Goal: Information Seeking & Learning: Learn about a topic

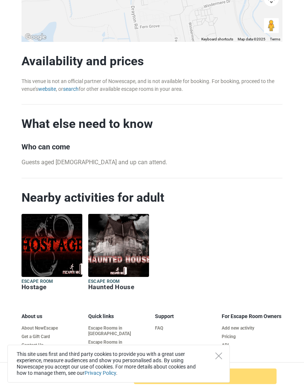
scroll to position [675, 0]
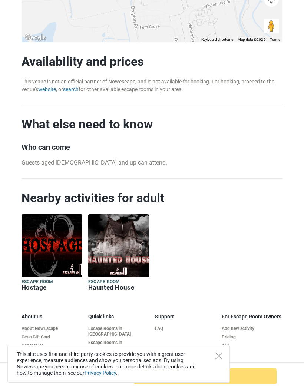
click at [114, 230] on img at bounding box center [118, 245] width 61 height 63
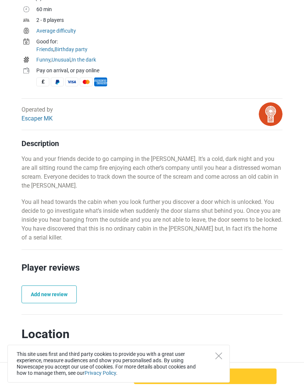
scroll to position [160, 0]
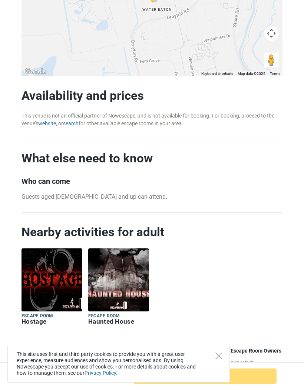
scroll to position [667, 0]
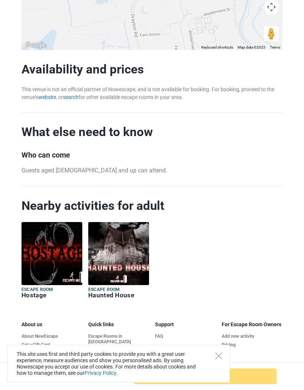
click at [117, 255] on img at bounding box center [118, 253] width 61 height 63
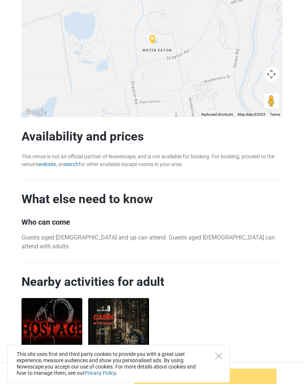
scroll to position [528, 0]
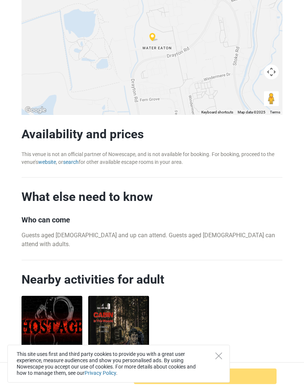
click at [48, 161] on link "website" at bounding box center [47, 162] width 18 height 6
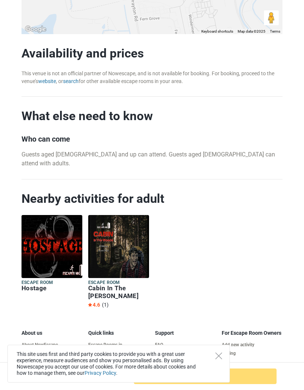
scroll to position [609, 0]
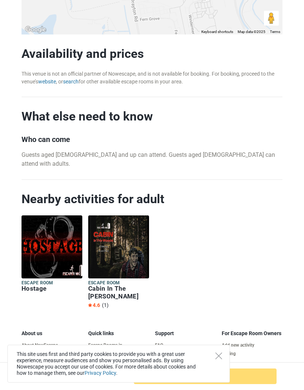
click at [217, 359] on icon "Close" at bounding box center [219, 356] width 7 height 7
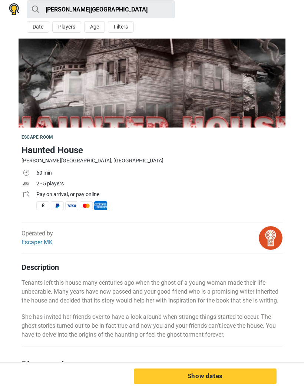
scroll to position [0, 0]
